Goal: Task Accomplishment & Management: Use online tool/utility

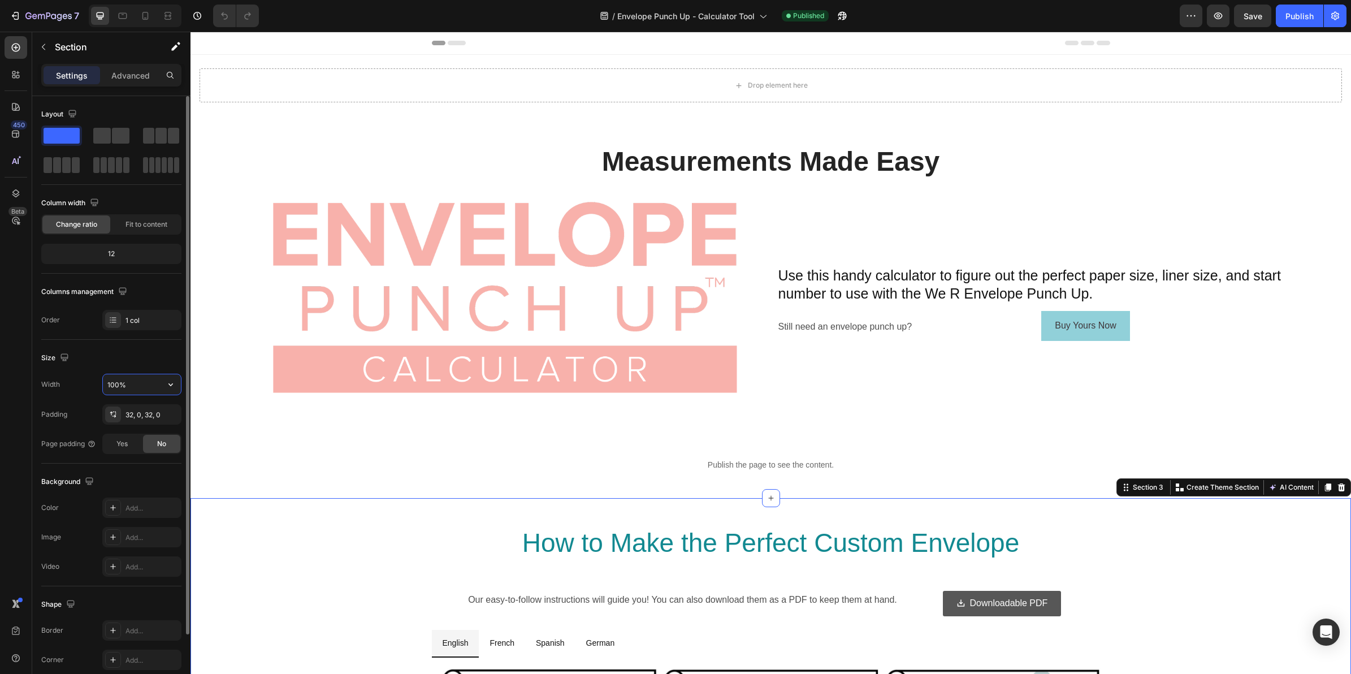
click at [137, 385] on input "100%" at bounding box center [142, 384] width 78 height 20
click at [170, 385] on icon "button" at bounding box center [170, 384] width 5 height 3
click at [130, 430] on div "Default 1200px" at bounding box center [130, 434] width 93 height 21
type input "1200"
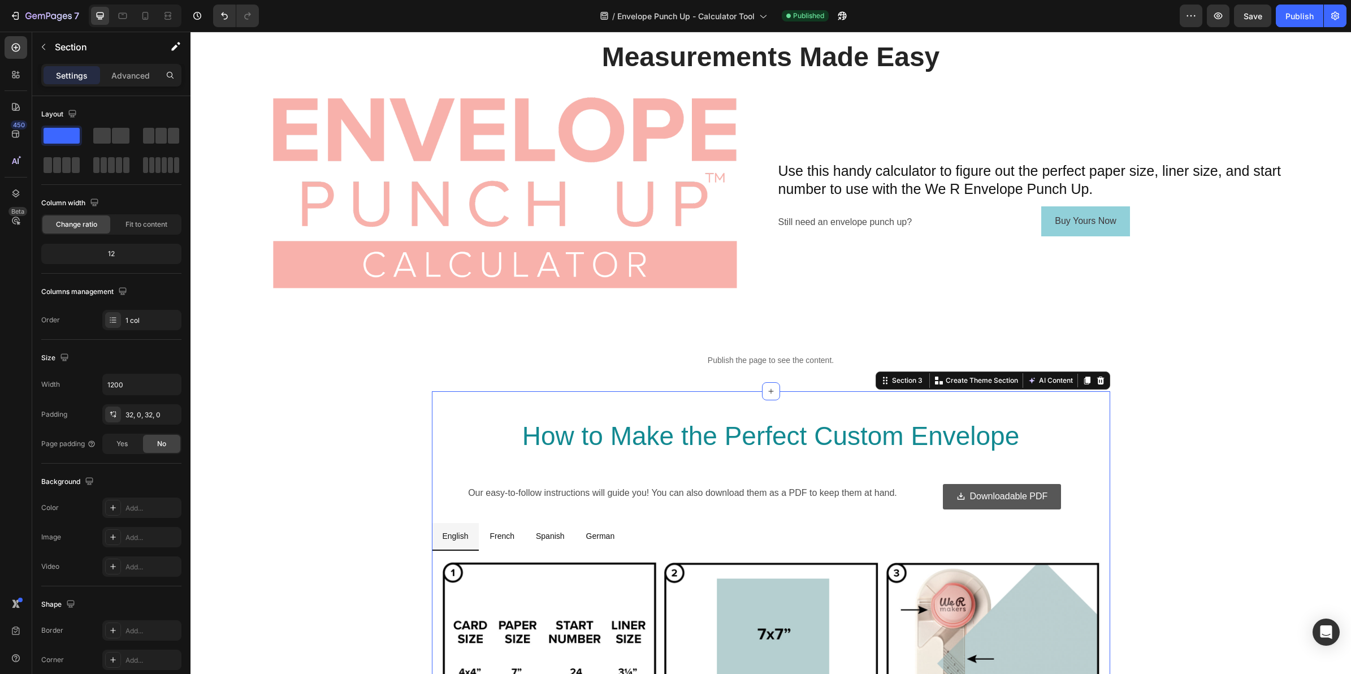
scroll to position [102, 0]
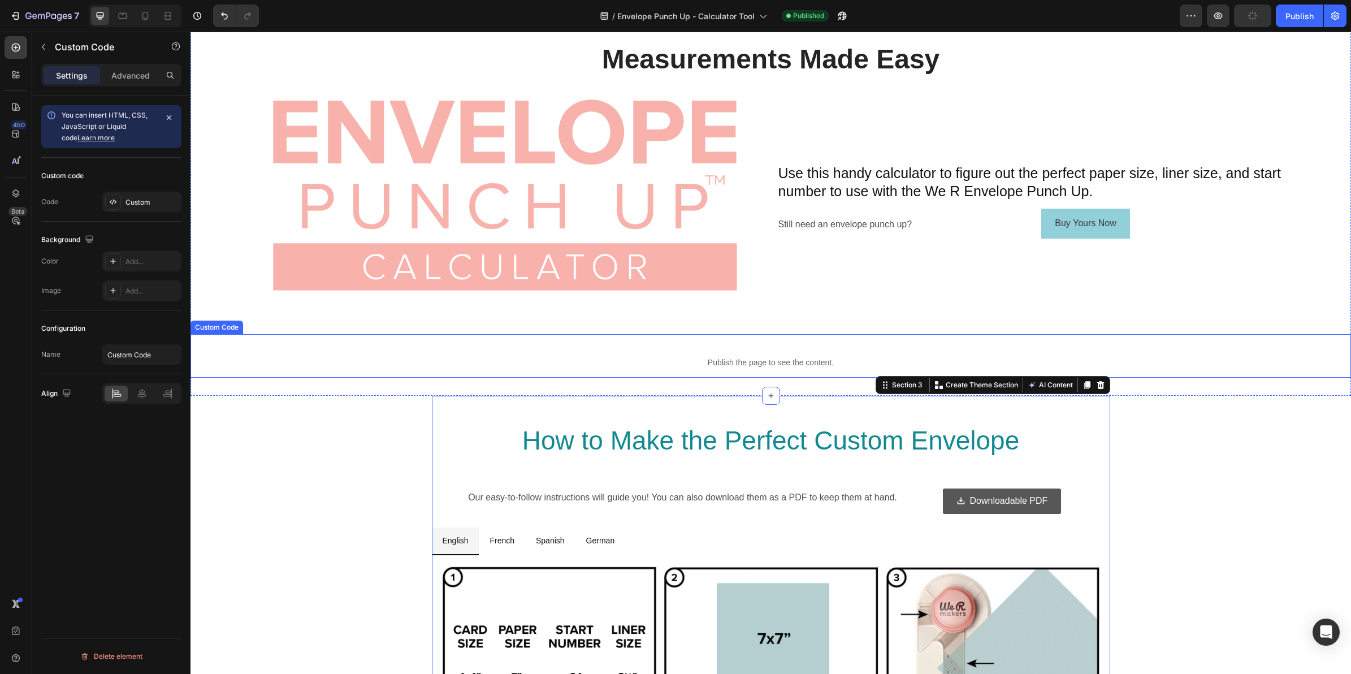
click at [865, 357] on p "Publish the page to see the content." at bounding box center [770, 363] width 1160 height 12
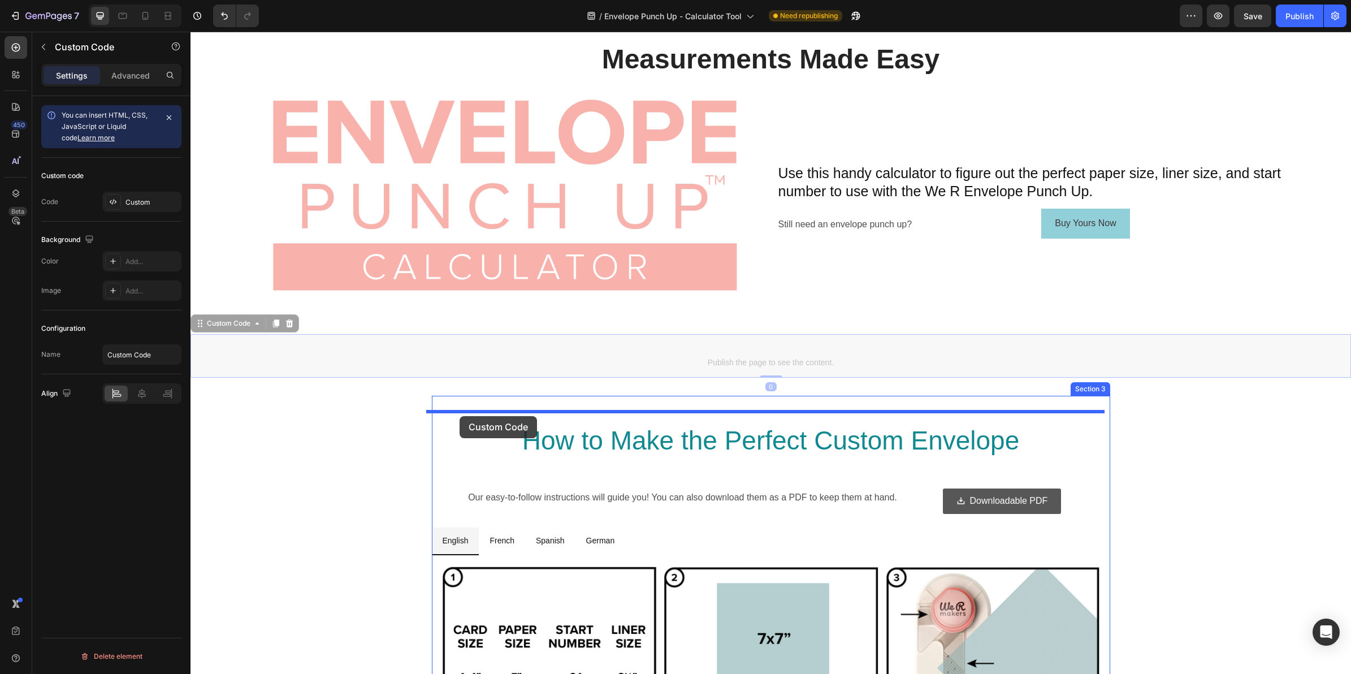
drag, startPoint x: 201, startPoint y: 323, endPoint x: 460, endPoint y: 416, distance: 275.2
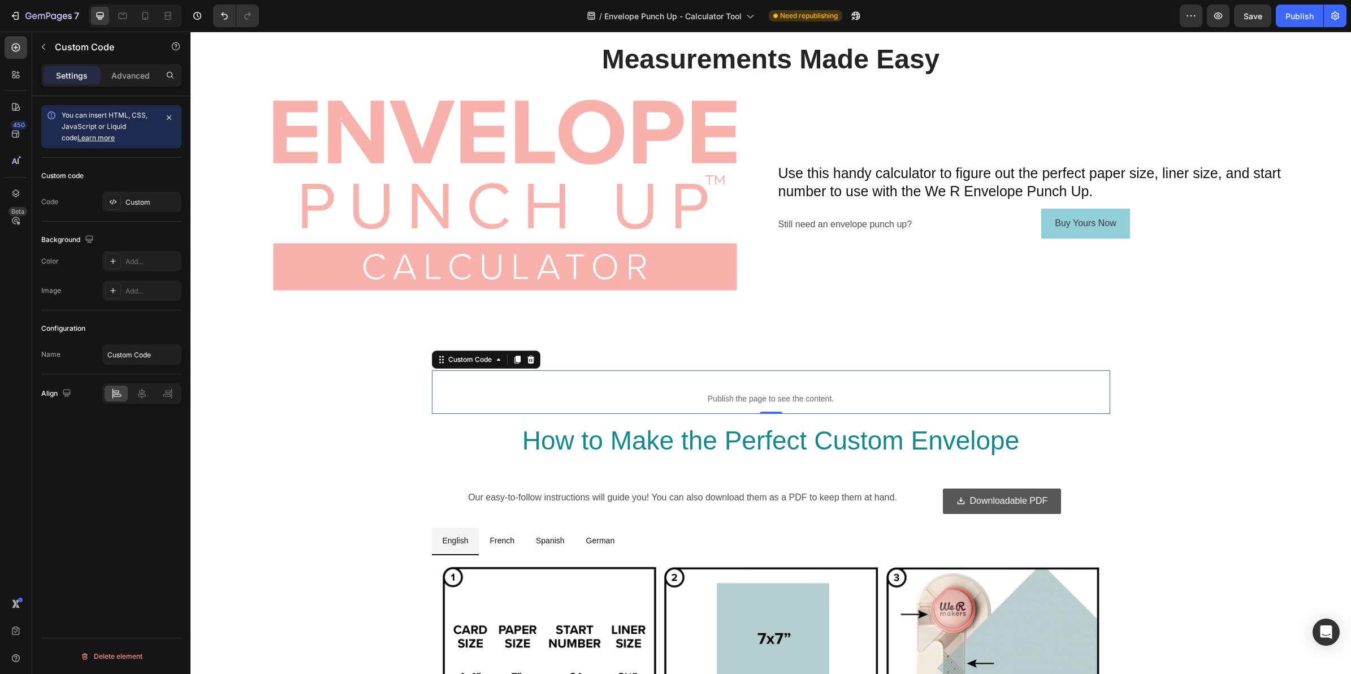
drag, startPoint x: 1189, startPoint y: 431, endPoint x: 1211, endPoint y: 272, distance: 161.0
click at [1190, 431] on div "Measurements Made Easy Heading Image Use this handy calculator to figure out th…" at bounding box center [770, 441] width 1160 height 977
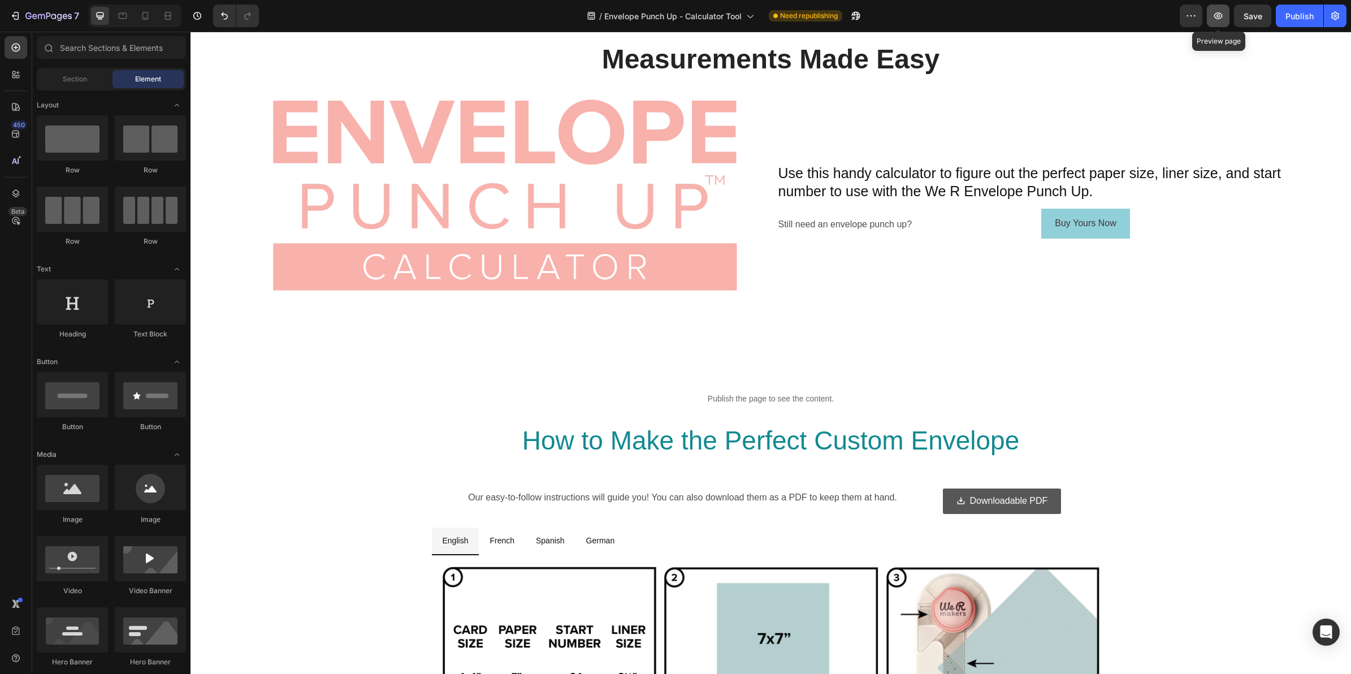
click at [1221, 15] on icon "button" at bounding box center [1217, 15] width 11 height 11
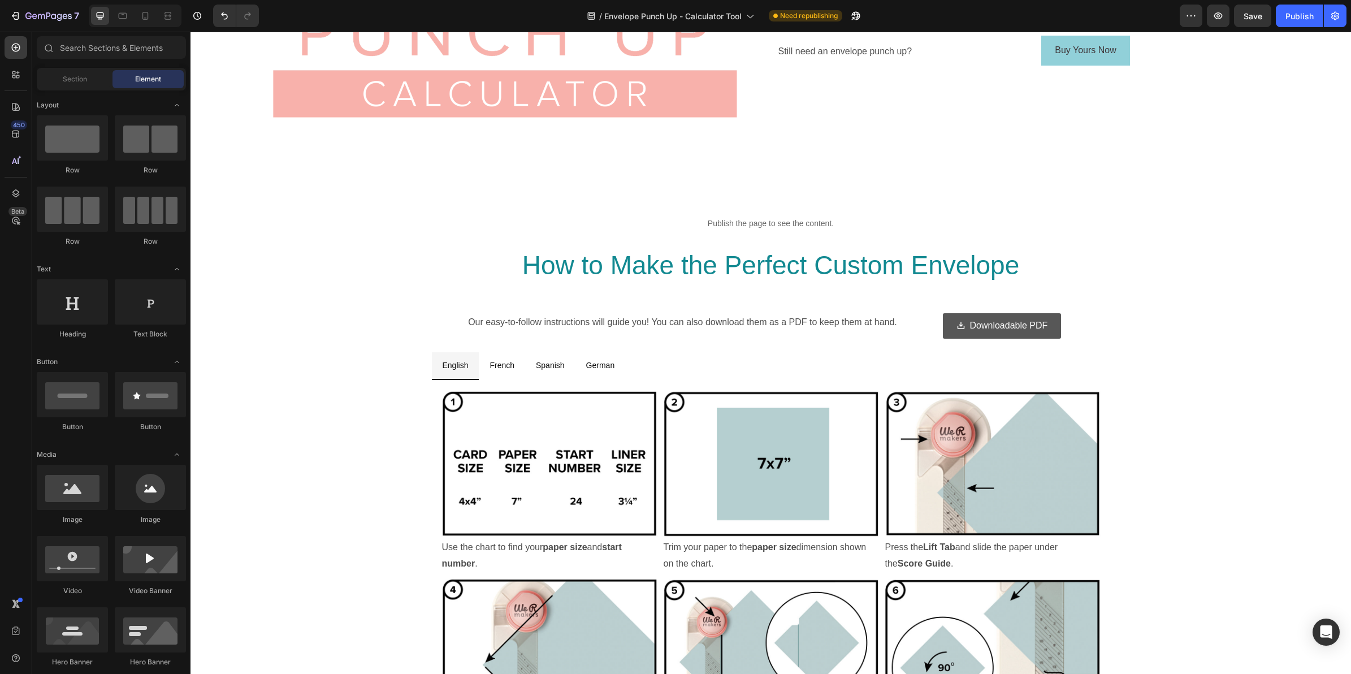
scroll to position [244, 0]
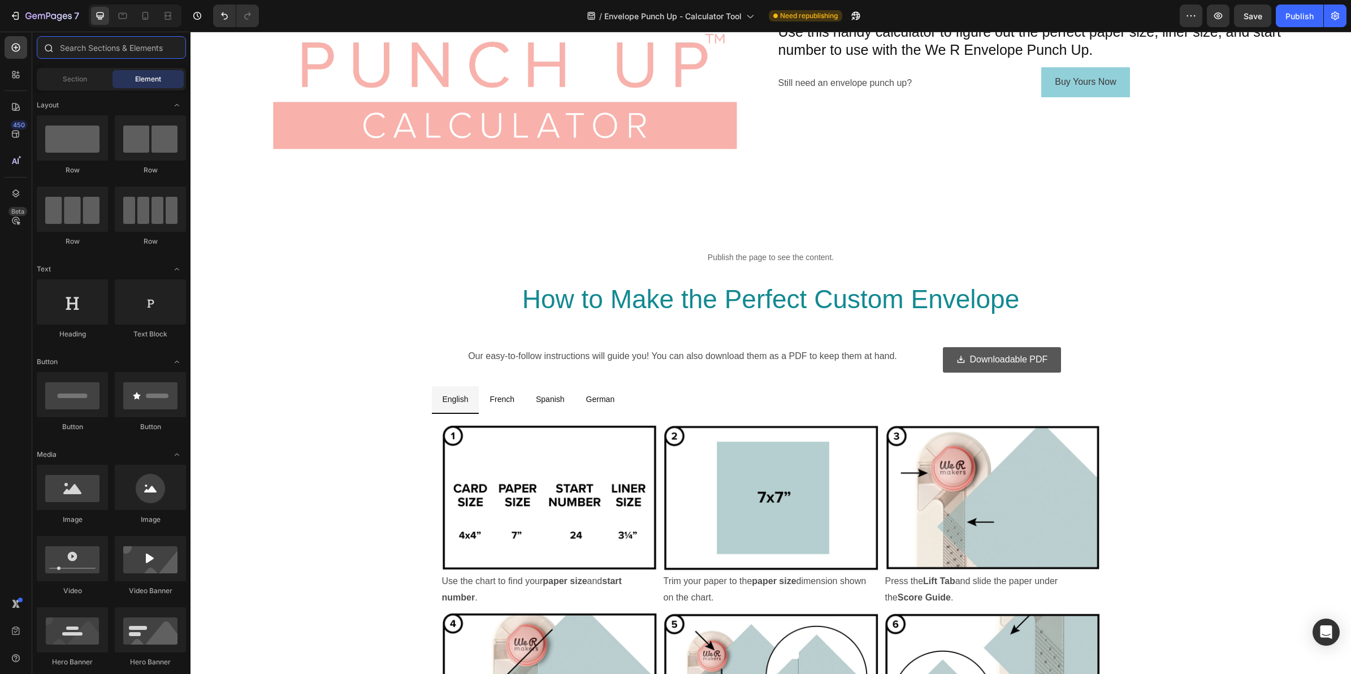
click at [99, 48] on input "text" at bounding box center [111, 47] width 149 height 23
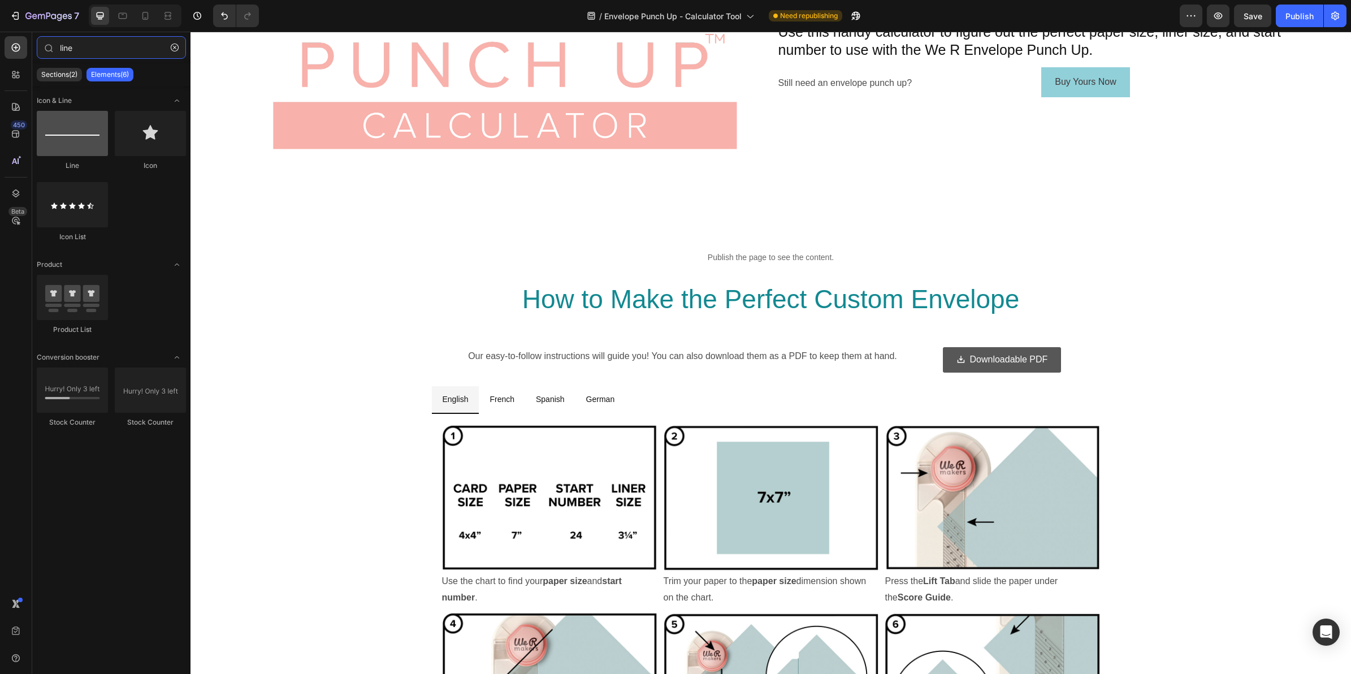
type input "line"
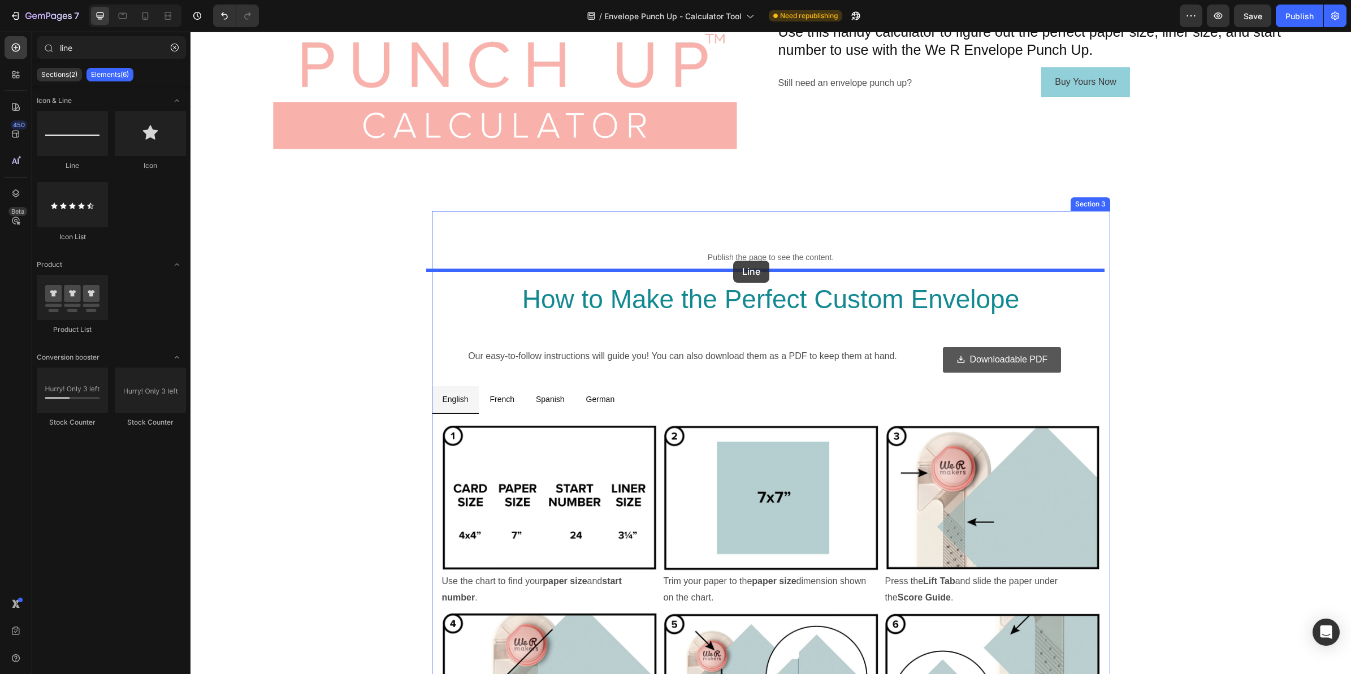
drag, startPoint x: 276, startPoint y: 162, endPoint x: 733, endPoint y: 261, distance: 467.8
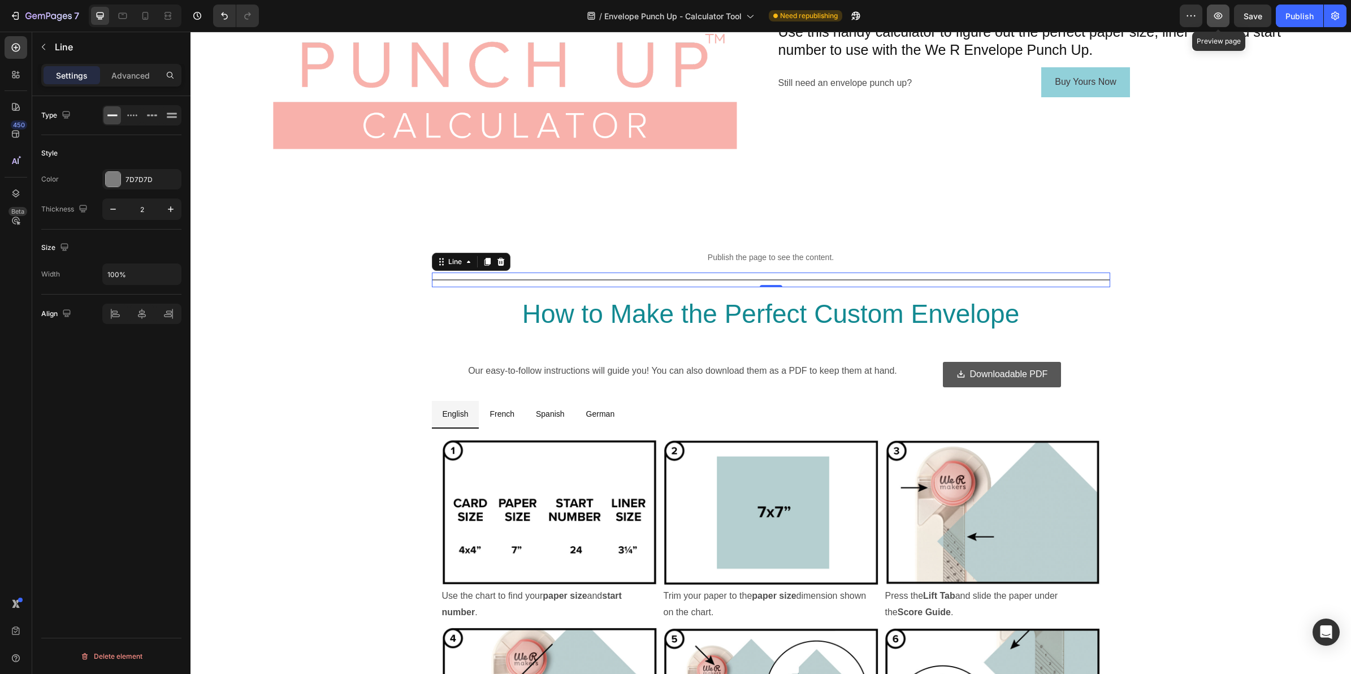
click at [1219, 12] on icon "button" at bounding box center [1218, 15] width 8 height 7
click at [45, 44] on icon "button" at bounding box center [43, 46] width 9 height 9
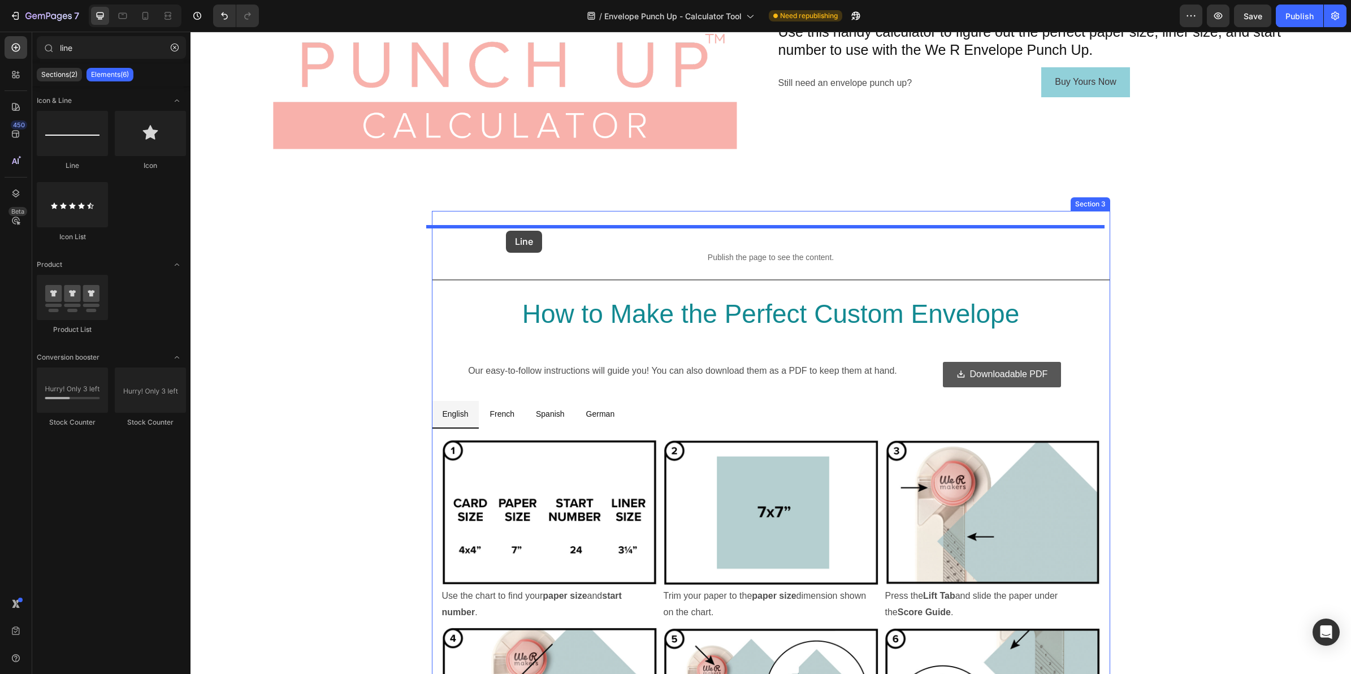
drag, startPoint x: 267, startPoint y: 170, endPoint x: 506, endPoint y: 231, distance: 246.6
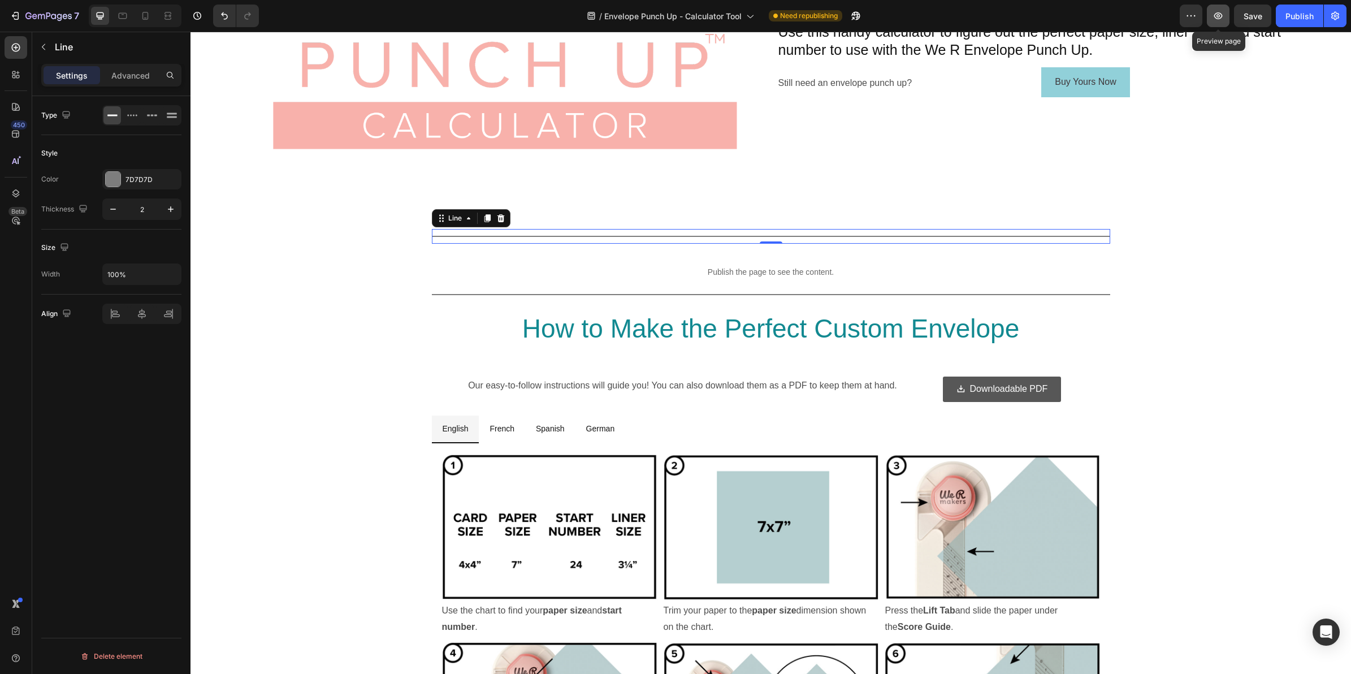
click at [1219, 12] on icon "button" at bounding box center [1218, 15] width 8 height 7
click at [617, 196] on div "Measurements Made Easy Heading Image Use this handy calculator to figure out th…" at bounding box center [770, 41] width 1160 height 339
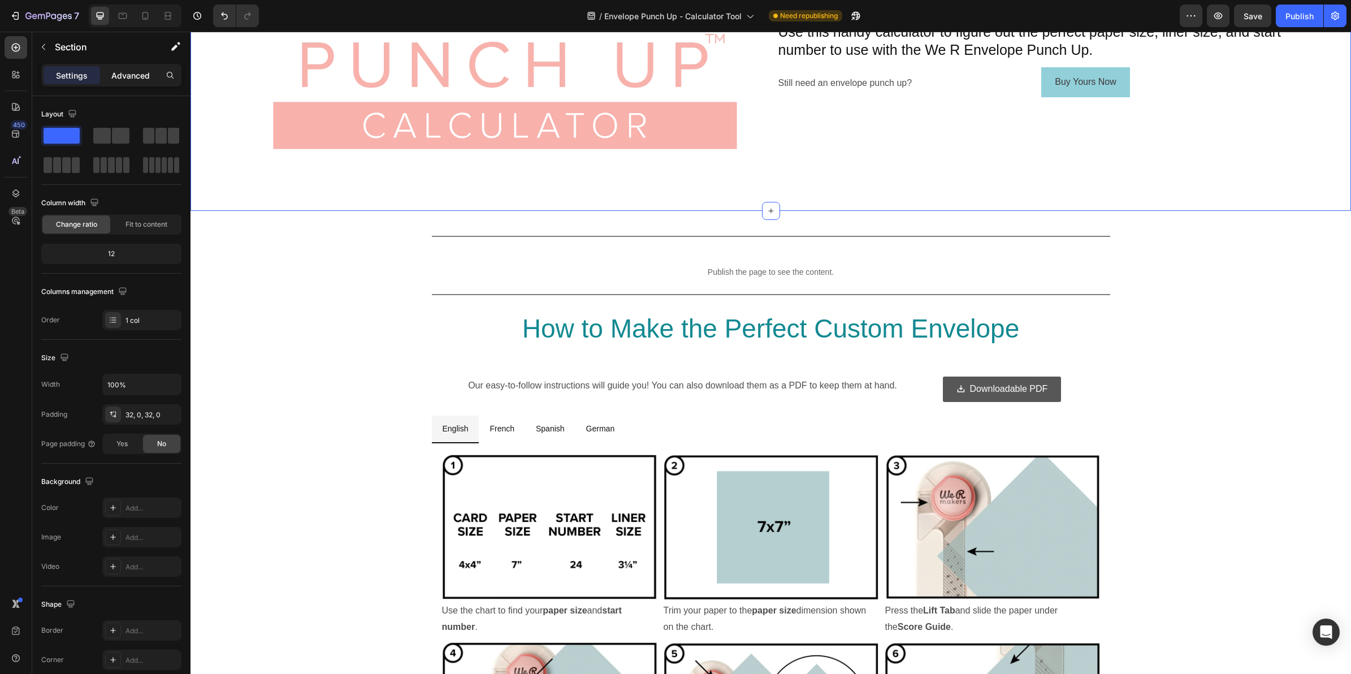
click at [119, 68] on div "Advanced" at bounding box center [130, 75] width 57 height 18
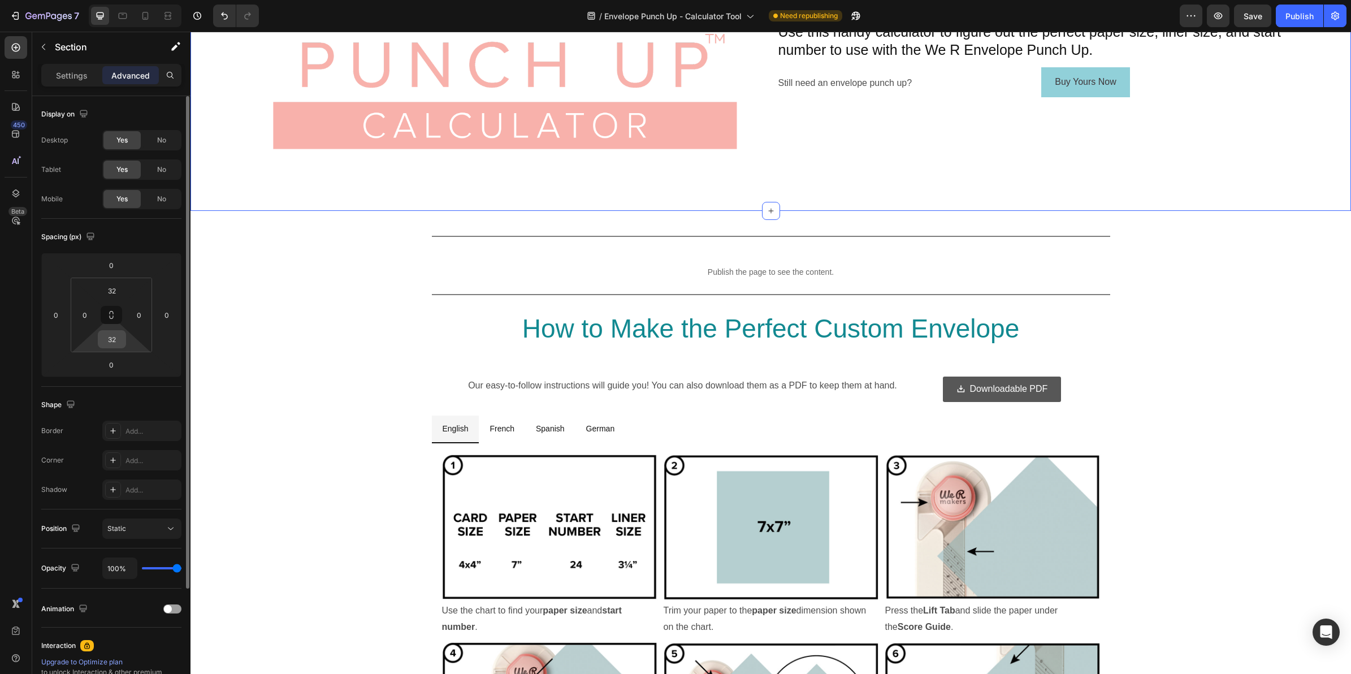
click at [114, 345] on input "32" at bounding box center [112, 339] width 23 height 17
type input "2"
click at [114, 313] on icon at bounding box center [111, 314] width 9 height 9
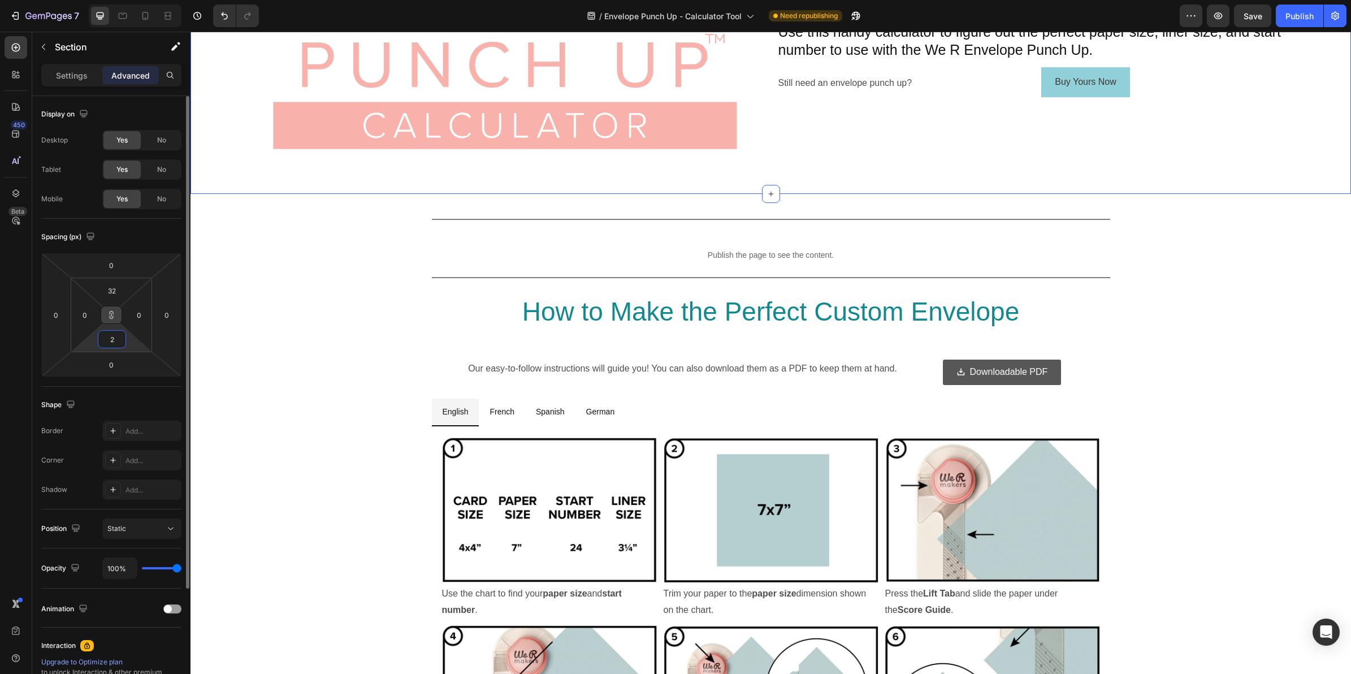
click at [115, 336] on input "2" at bounding box center [112, 339] width 23 height 17
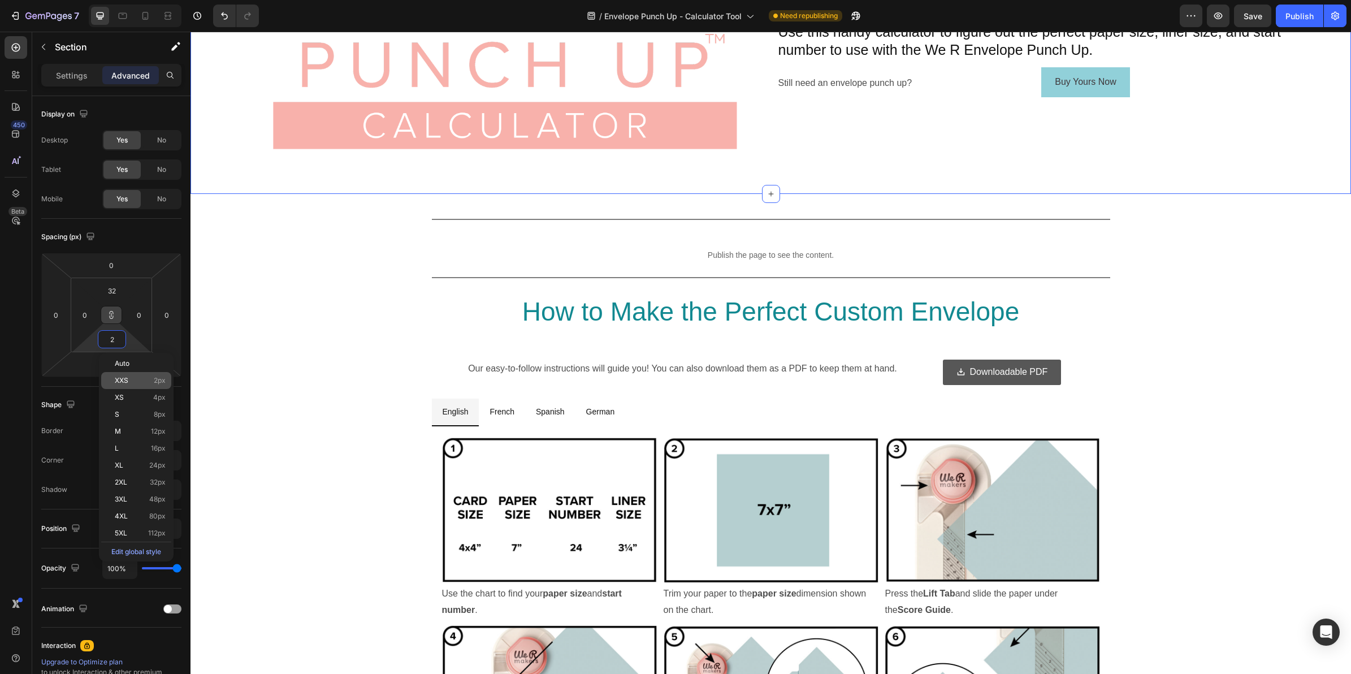
type input "2"
click at [117, 376] on span "XXS" at bounding box center [122, 380] width 14 height 8
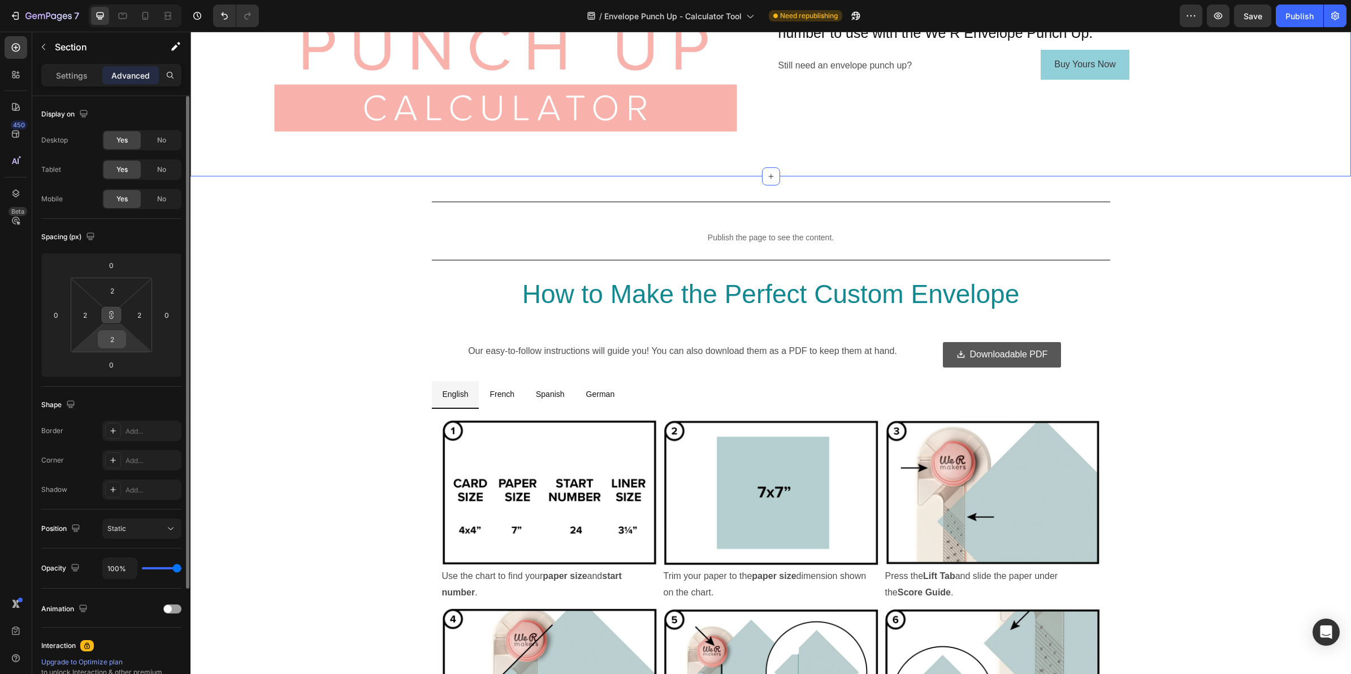
click at [114, 337] on input "2" at bounding box center [112, 339] width 23 height 17
type input "0"
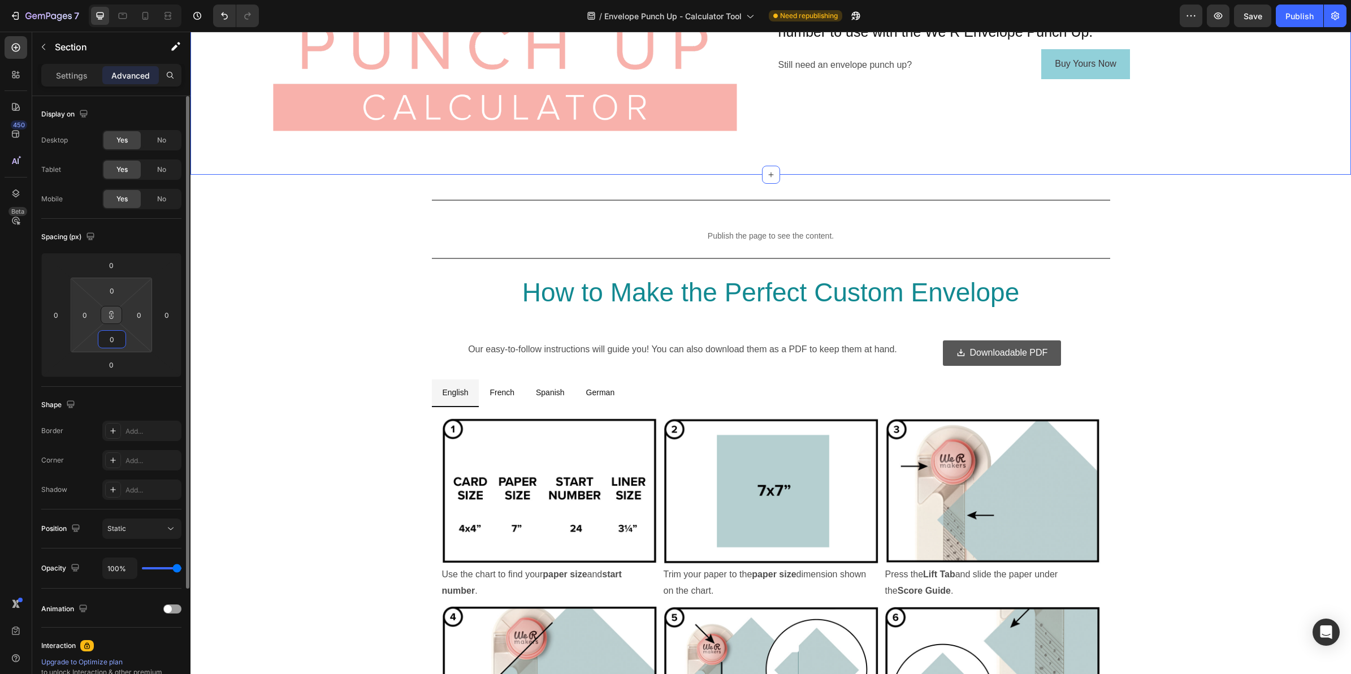
type input "0"
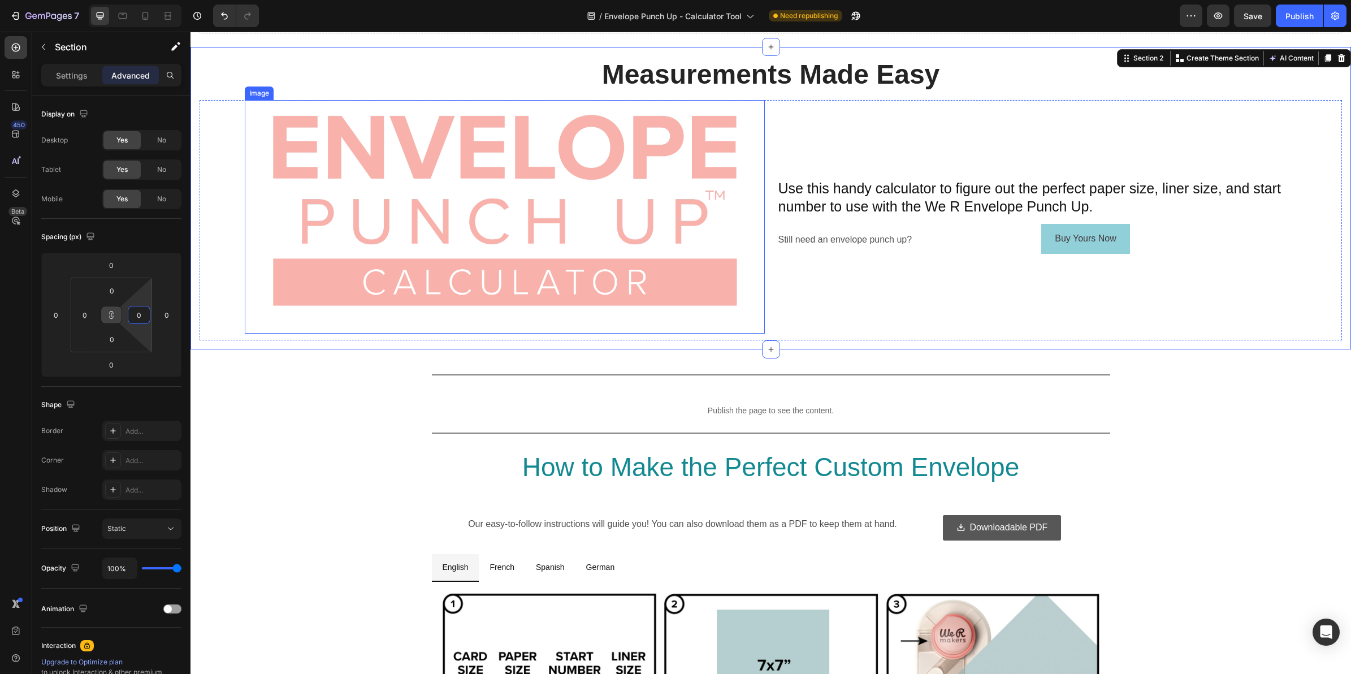
scroll to position [32, 0]
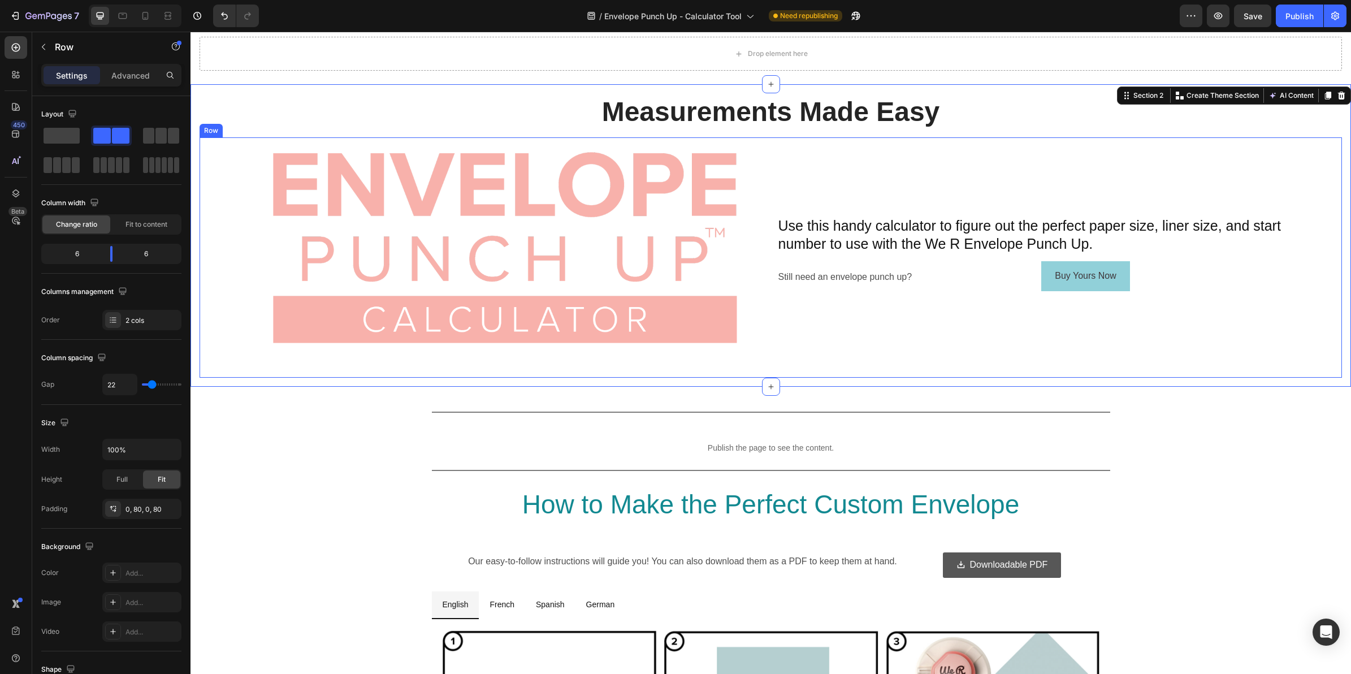
click at [793, 365] on div "Use this handy calculator to figure out the perfect paper size, liner size, and…" at bounding box center [1037, 257] width 520 height 240
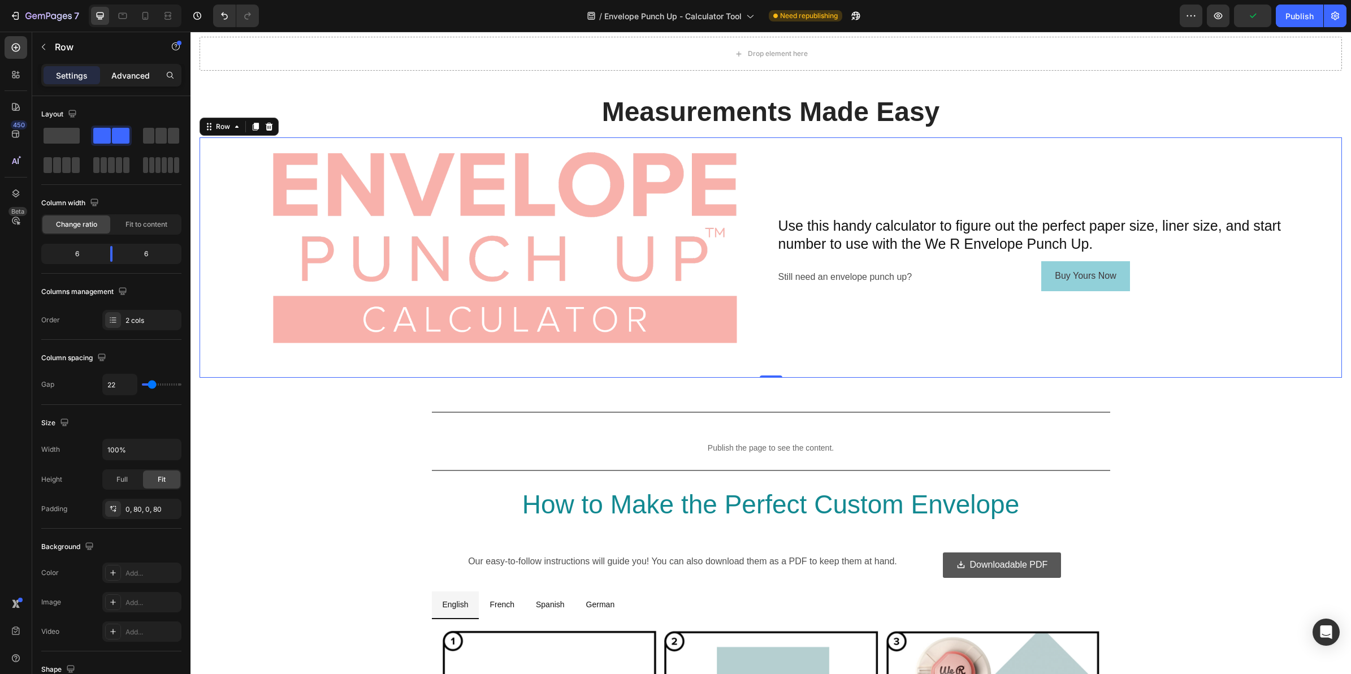
click at [136, 72] on p "Advanced" at bounding box center [130, 76] width 38 height 12
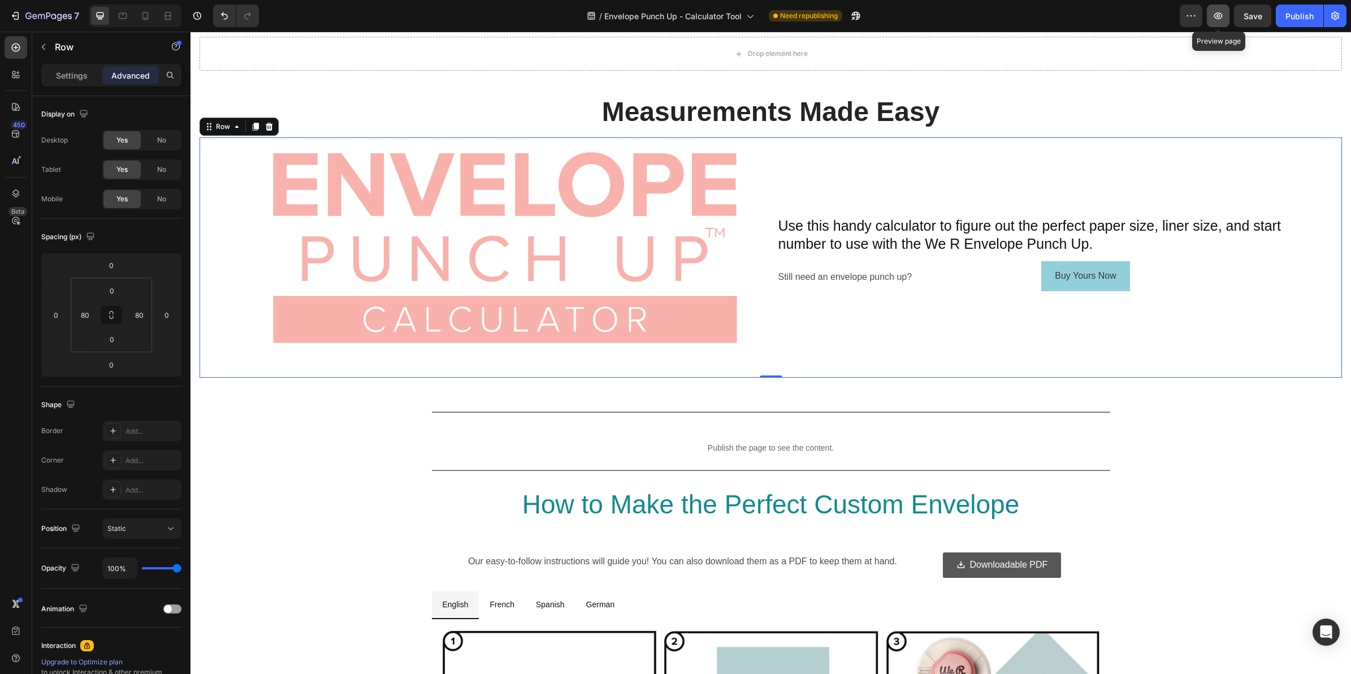
click at [1219, 19] on icon "button" at bounding box center [1218, 15] width 8 height 7
click at [818, 188] on div "Use this handy calculator to figure out the perfect paper size, liner size, and…" at bounding box center [1037, 257] width 520 height 240
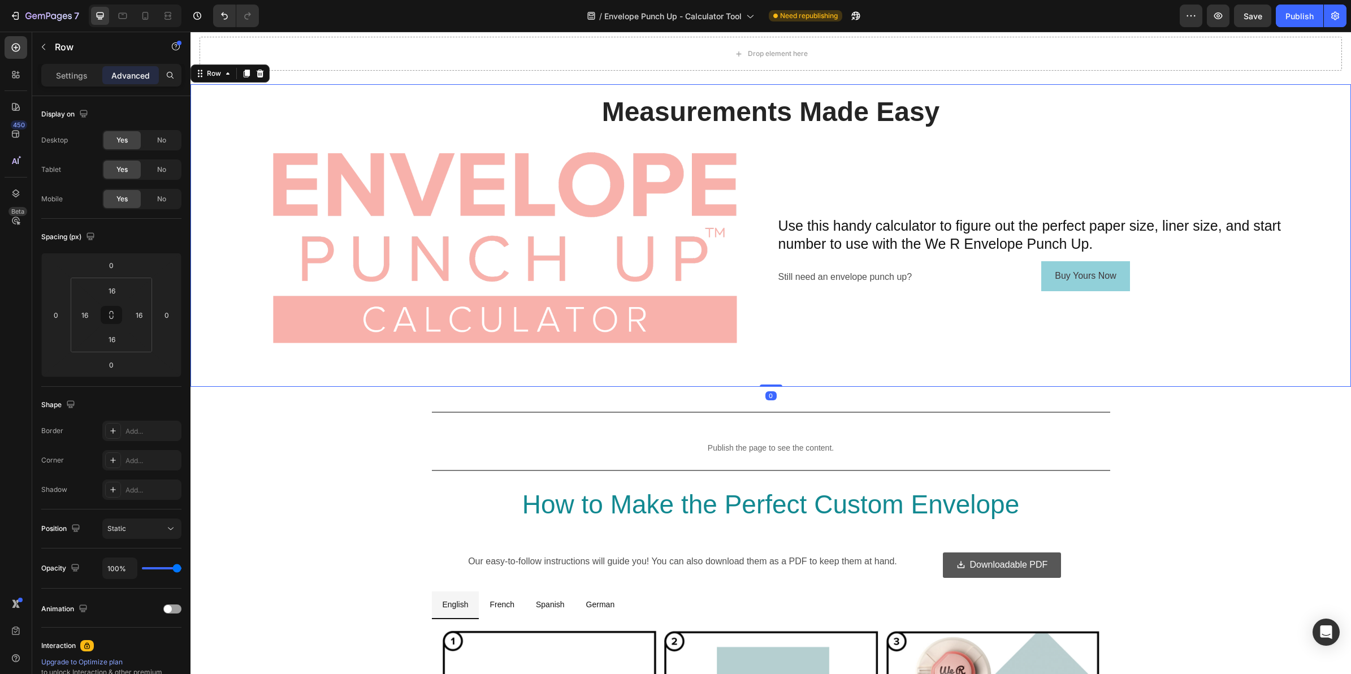
click at [790, 382] on div "Measurements Made Easy Heading Image Use this handy calculator to figure out th…" at bounding box center [770, 235] width 1160 height 302
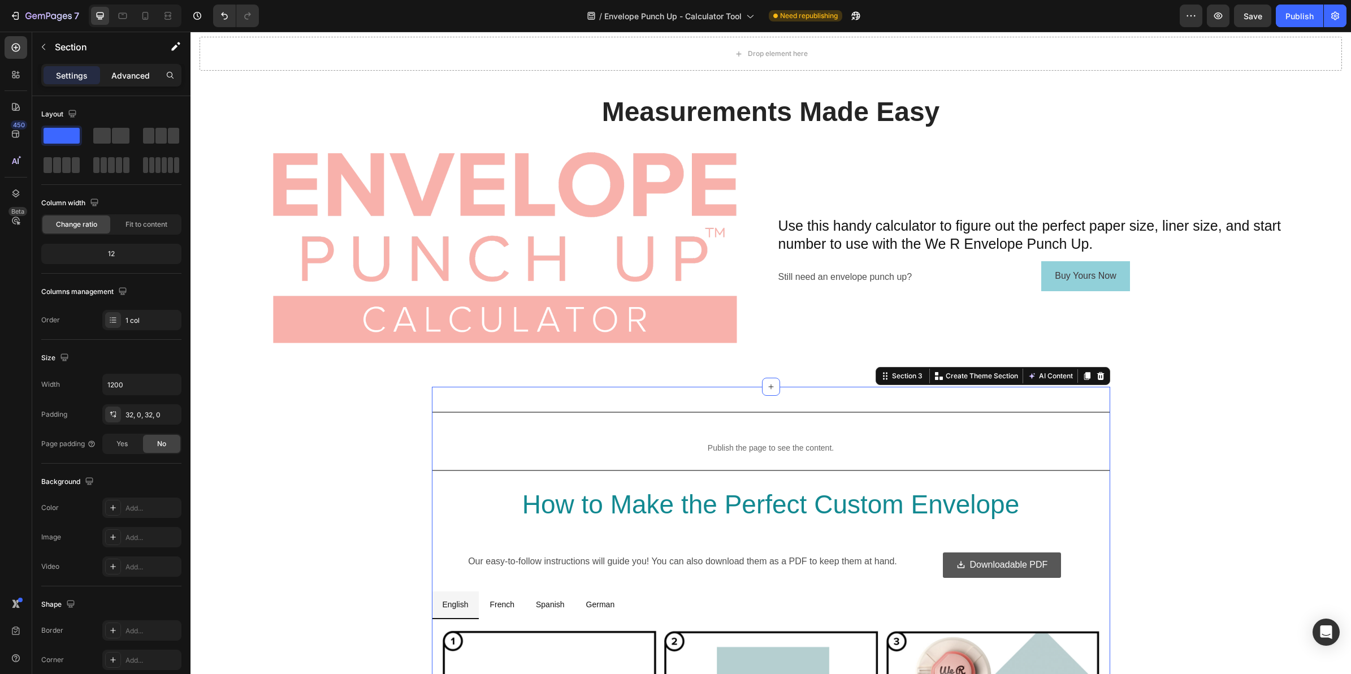
click at [129, 76] on p "Advanced" at bounding box center [130, 76] width 38 height 12
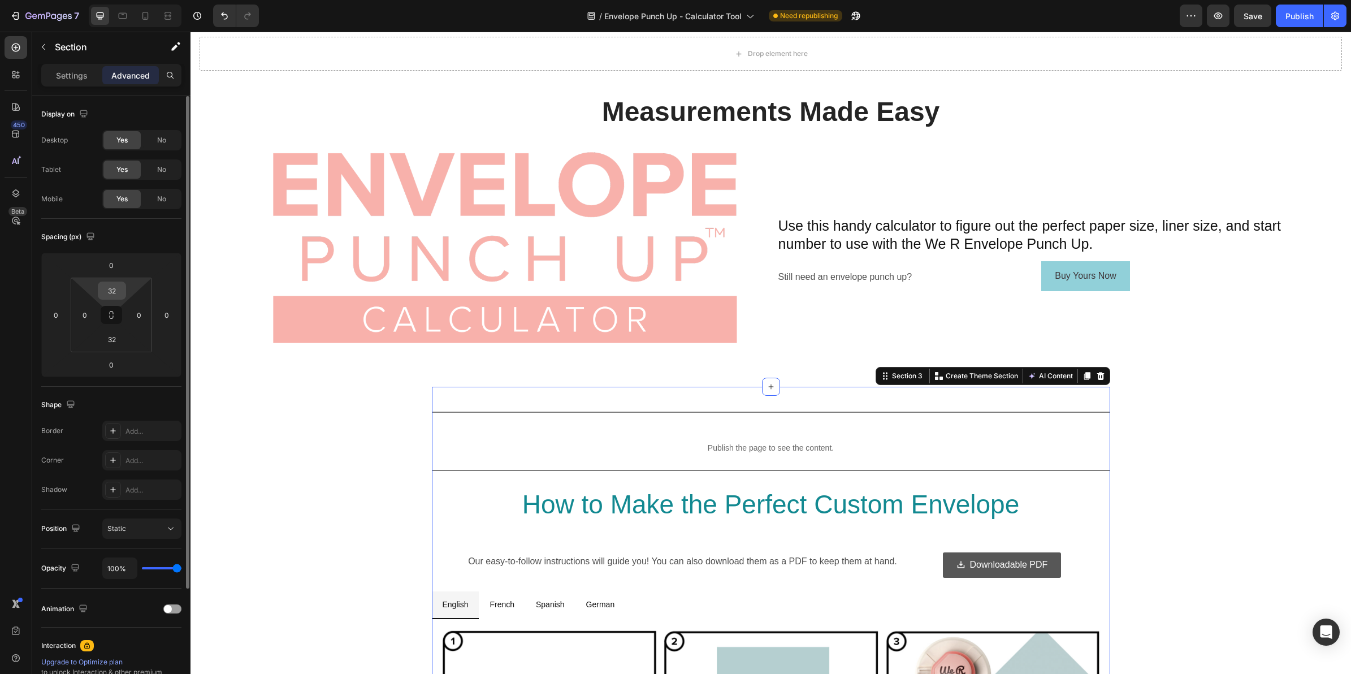
click at [115, 290] on input "32" at bounding box center [112, 290] width 23 height 17
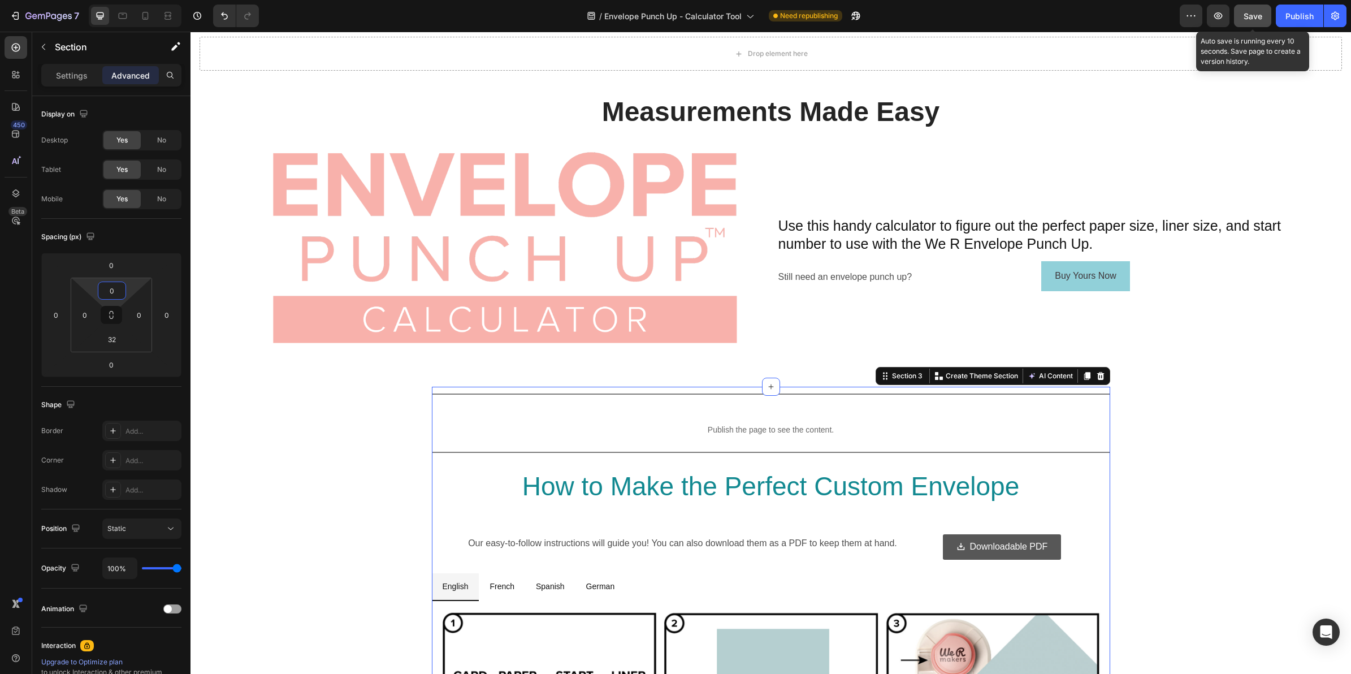
type input "0"
click at [1247, 12] on span "Save" at bounding box center [1252, 16] width 19 height 10
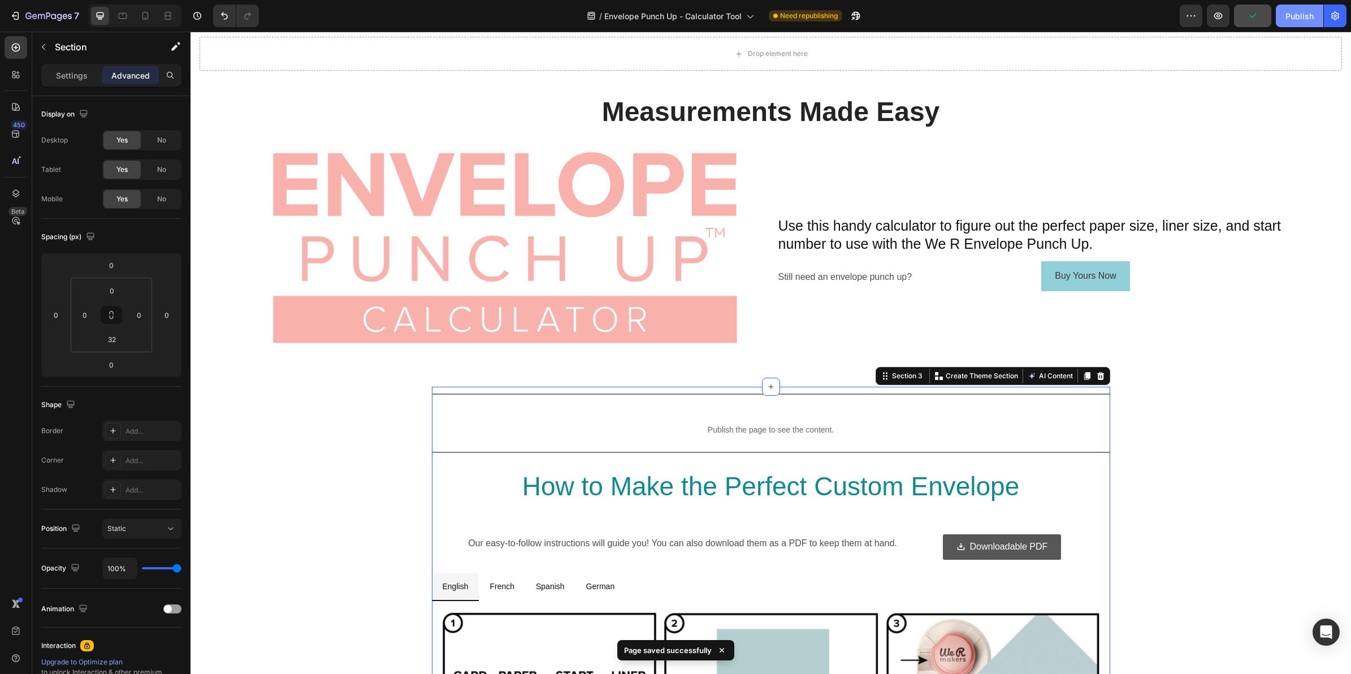
click at [1287, 18] on div "Publish" at bounding box center [1299, 16] width 28 height 12
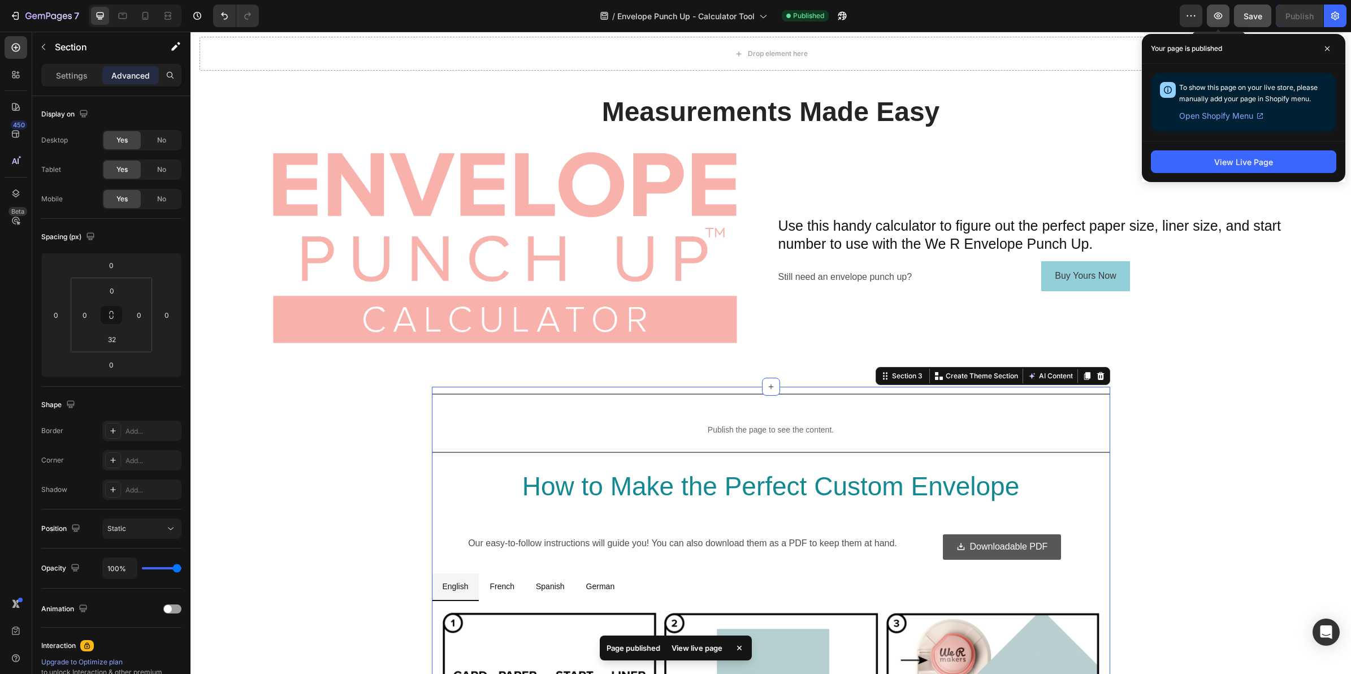
click at [1221, 12] on icon "button" at bounding box center [1217, 15] width 11 height 11
